Goal: Task Accomplishment & Management: Manage account settings

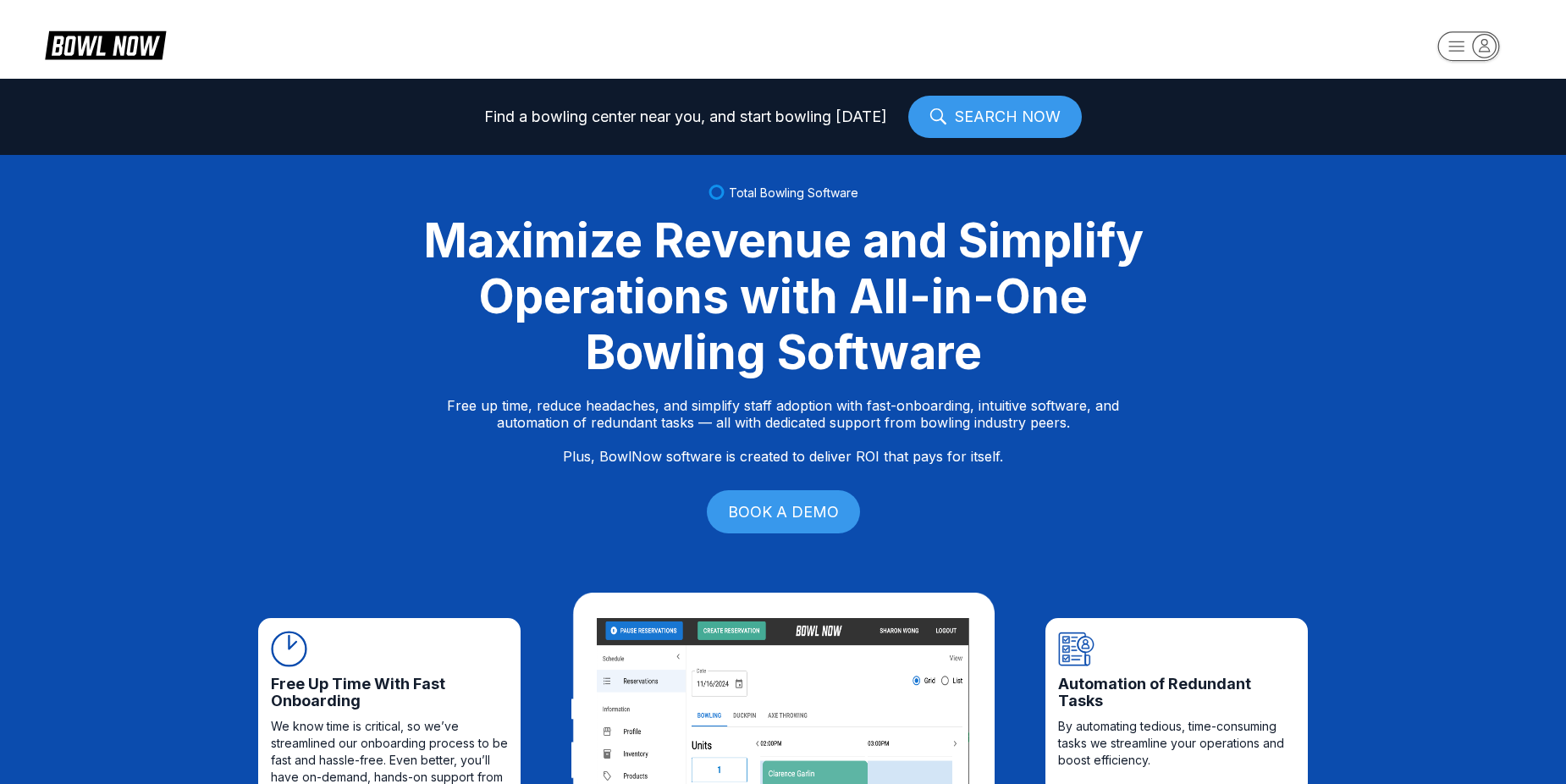
click at [1460, 49] on rect "button" at bounding box center [1468, 46] width 62 height 30
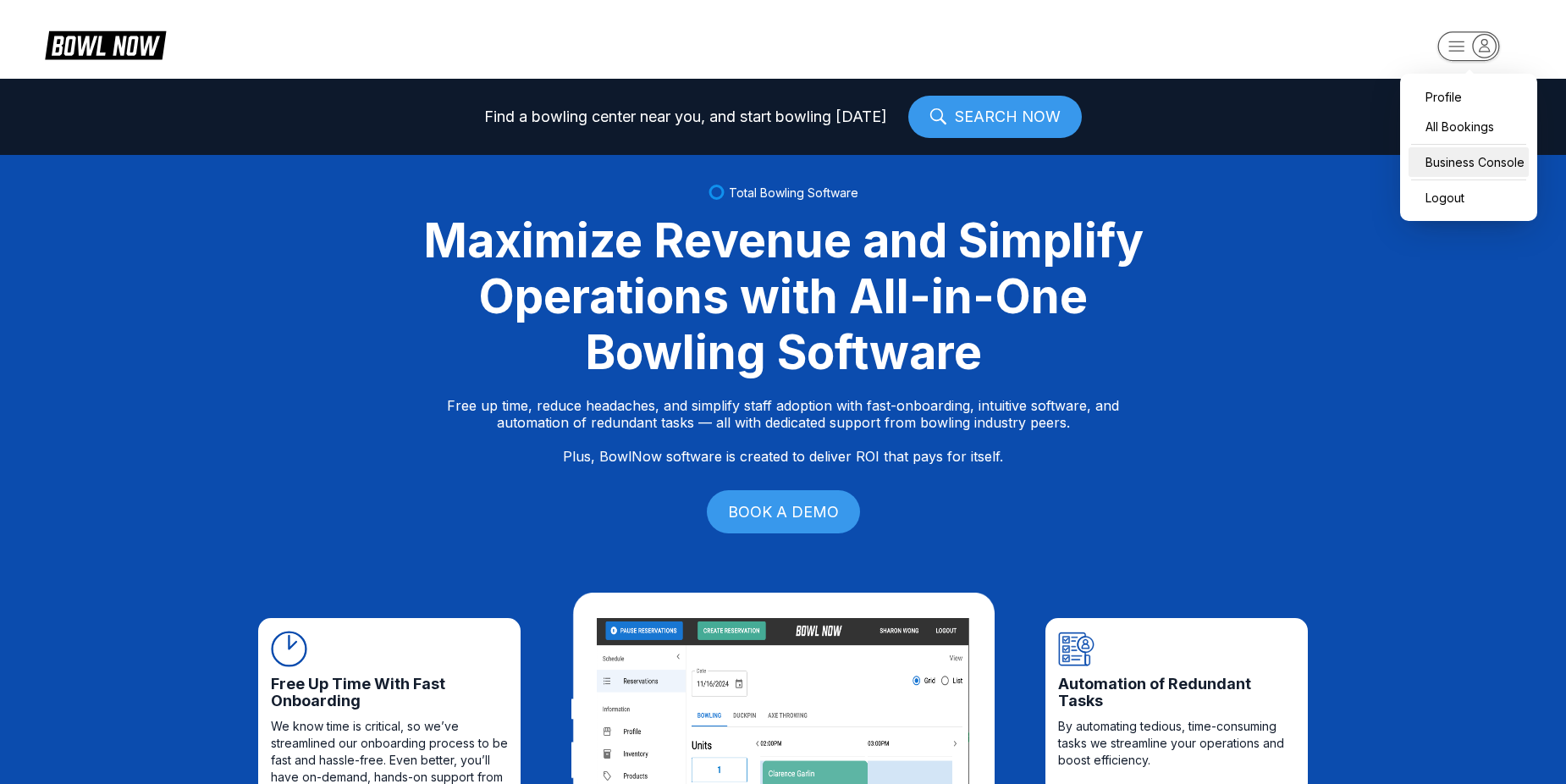
click at [1463, 156] on div "Business Console" at bounding box center [1469, 162] width 120 height 30
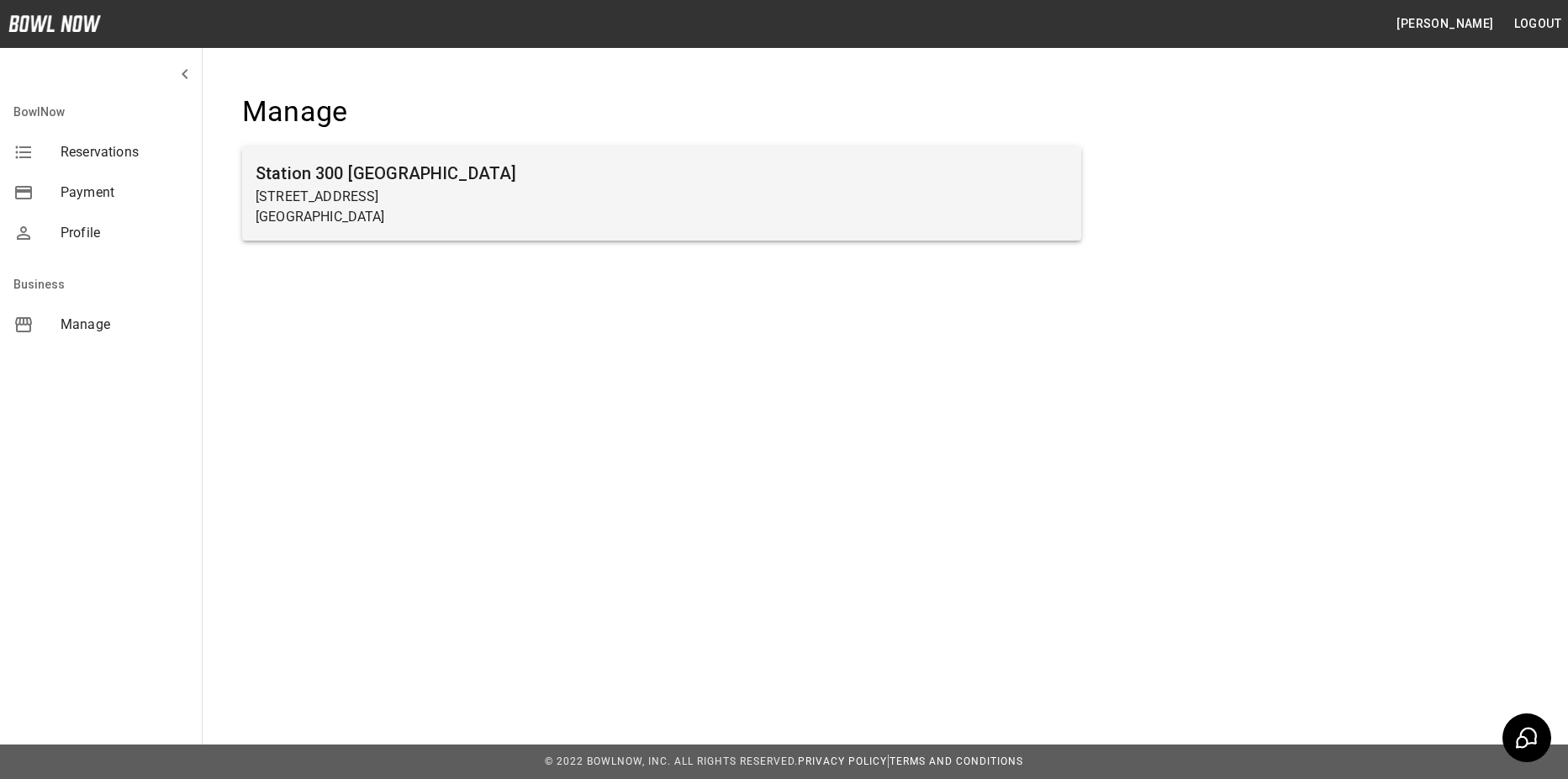
click at [457, 197] on p "2317 Browns Bridge Rd" at bounding box center [662, 197] width 813 height 20
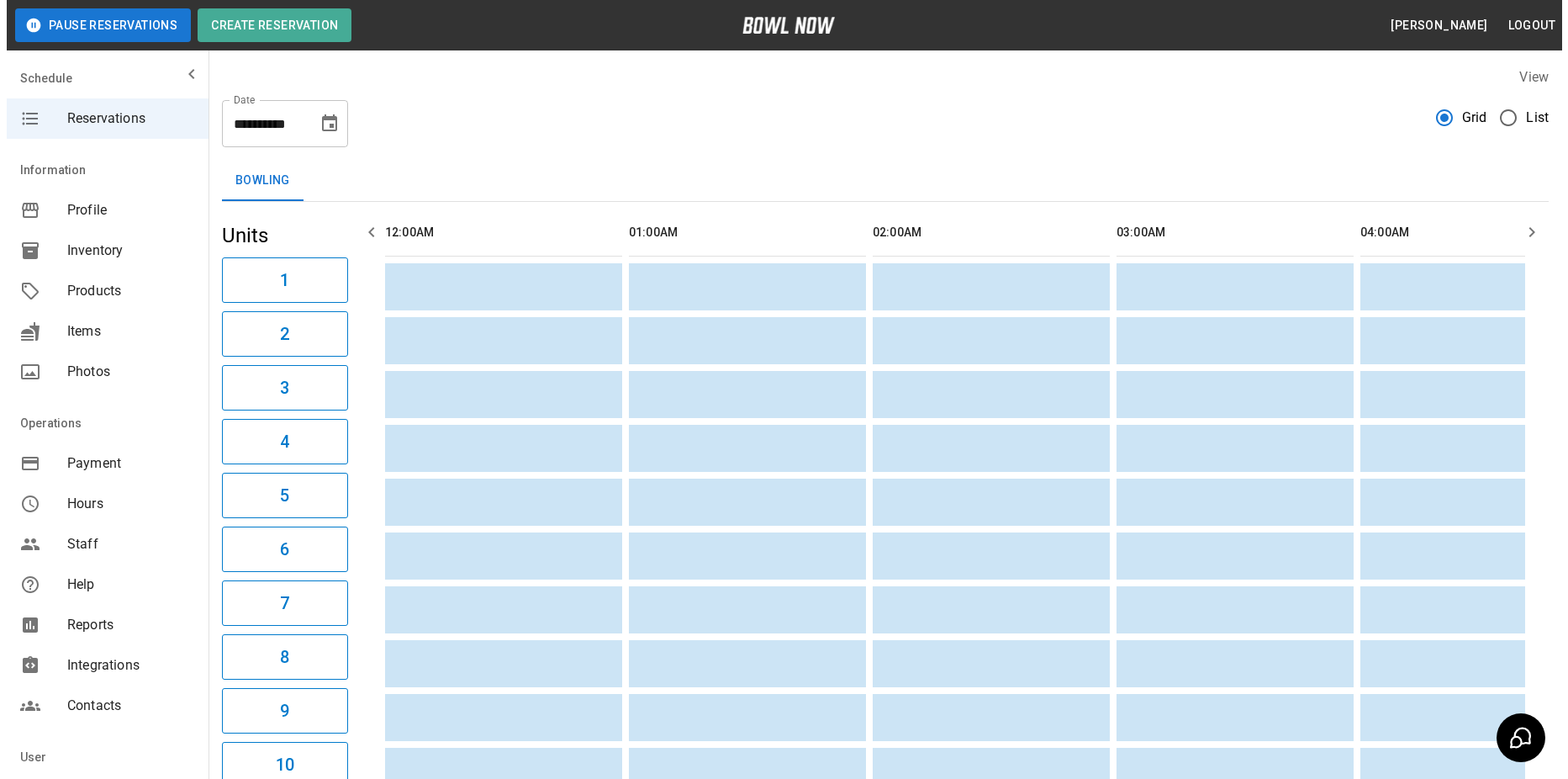
scroll to position [0, 3658]
